Goal: Navigation & Orientation: Find specific page/section

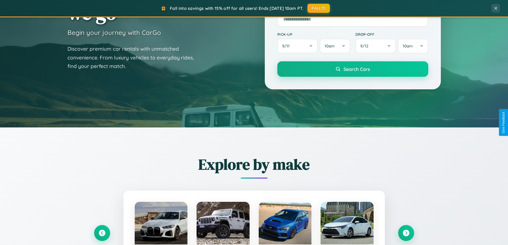
scroll to position [230, 0]
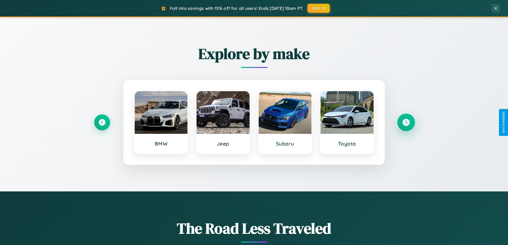
click at [406, 122] on icon at bounding box center [406, 122] width 7 height 7
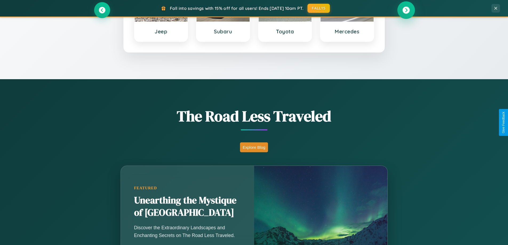
scroll to position [367, 0]
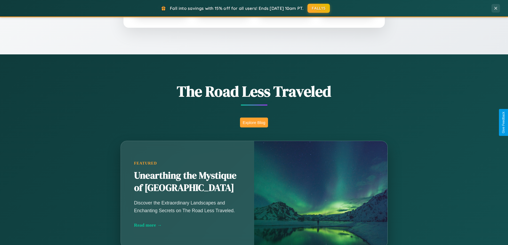
click at [254, 122] on button "Explore Blog" at bounding box center [254, 123] width 28 height 10
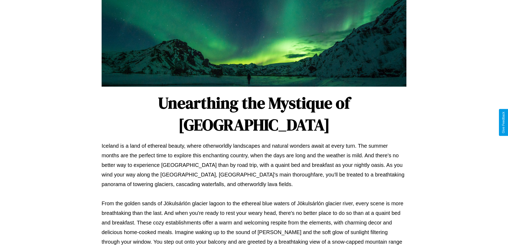
scroll to position [173, 0]
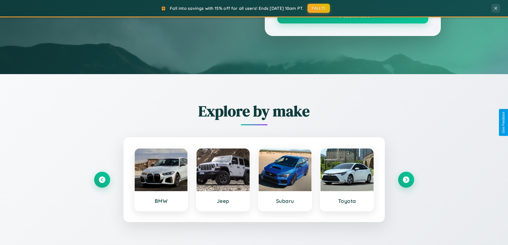
scroll to position [367, 0]
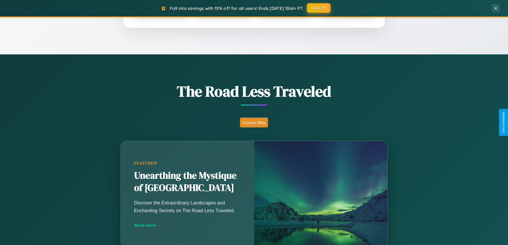
click at [319, 8] on button "FALL15" at bounding box center [318, 8] width 23 height 10
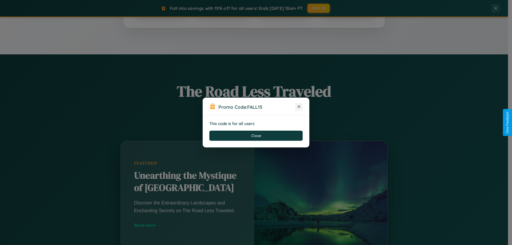
click at [299, 107] on icon at bounding box center [299, 106] width 5 height 5
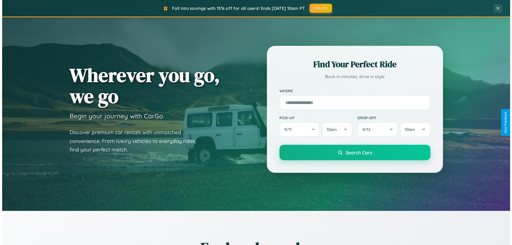
scroll to position [0, 0]
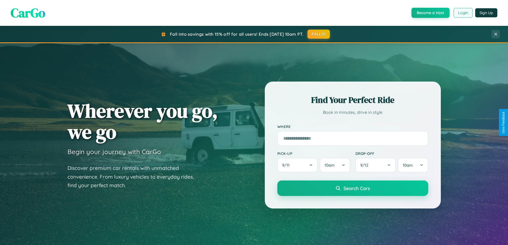
click at [463, 13] on button "Login" at bounding box center [463, 13] width 19 height 10
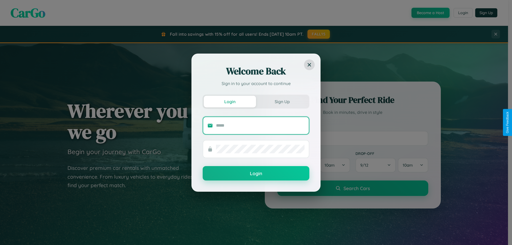
click at [260, 125] on input "text" at bounding box center [260, 125] width 89 height 9
type input "**********"
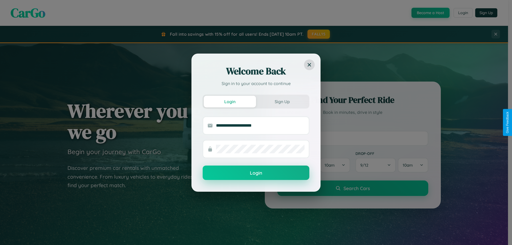
click at [256, 173] on button "Login" at bounding box center [256, 173] width 107 height 14
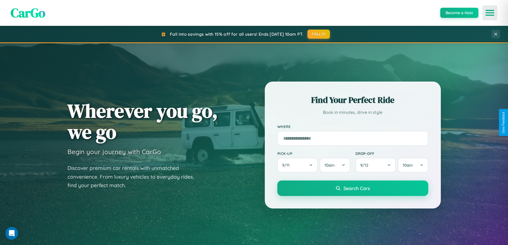
click at [490, 13] on icon "Open menu" at bounding box center [491, 12] width 8 height 5
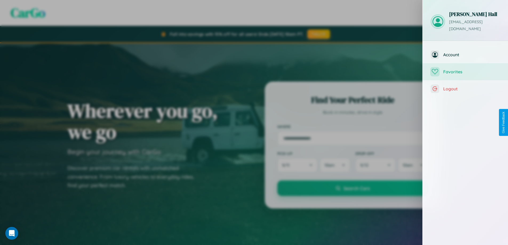
click at [466, 69] on span "Favorites" at bounding box center [472, 71] width 57 height 5
